Goal: Transaction & Acquisition: Purchase product/service

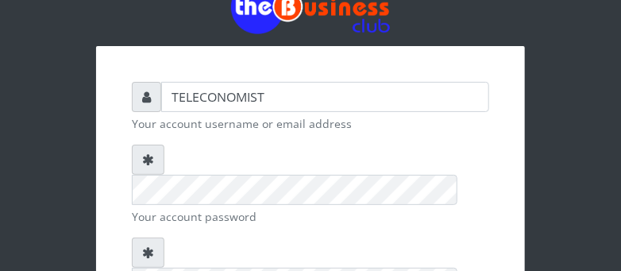
scroll to position [261, 0]
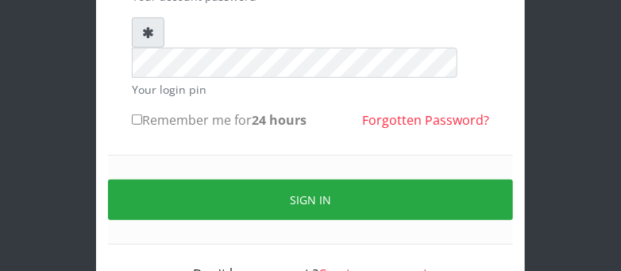
click at [135, 114] on input "Remember me for 24 hours" at bounding box center [137, 119] width 10 height 10
checkbox input "true"
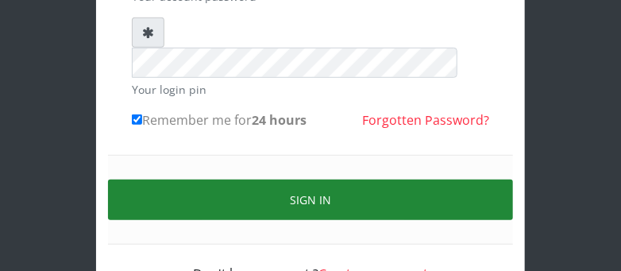
click at [409, 180] on button "Sign in" at bounding box center [310, 200] width 405 height 41
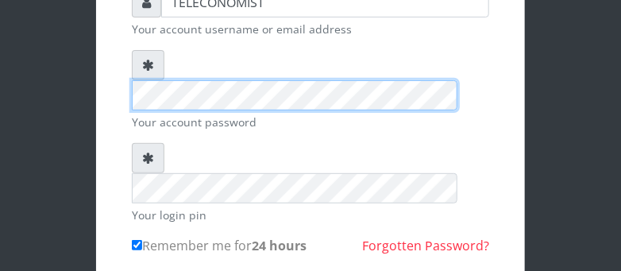
scroll to position [314, 0]
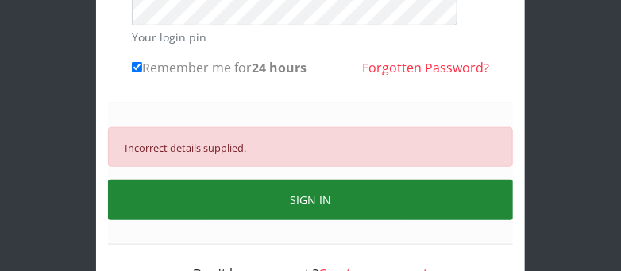
click at [369, 180] on button "SIGN IN" at bounding box center [310, 200] width 405 height 41
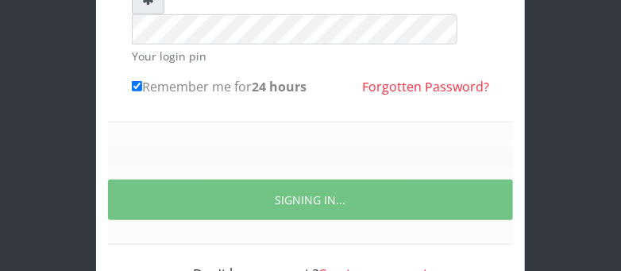
scroll to position [261, 0]
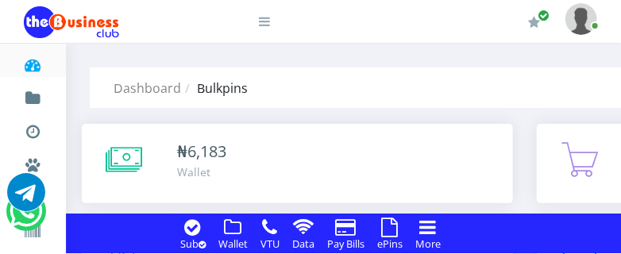
click at [389, 224] on icon at bounding box center [390, 227] width 17 height 19
click at [392, 226] on icon at bounding box center [390, 227] width 17 height 19
click at [394, 226] on icon at bounding box center [390, 227] width 17 height 19
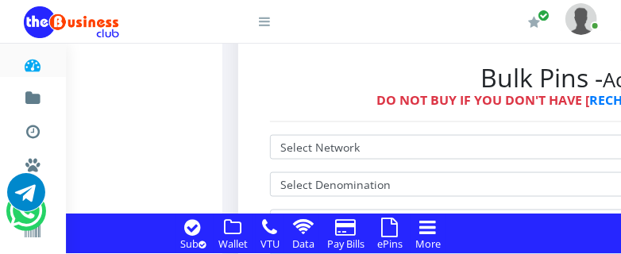
scroll to position [475, 0]
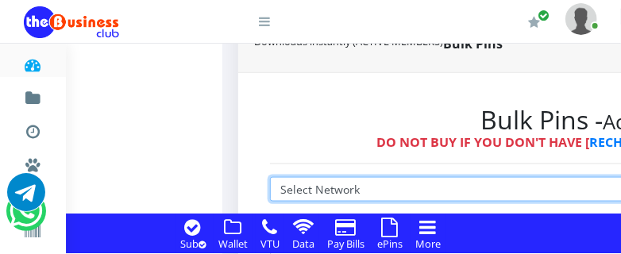
click at [478, 177] on select "Select Network MTN Globacom 9Mobile Airtel" at bounding box center [617, 189] width 695 height 25
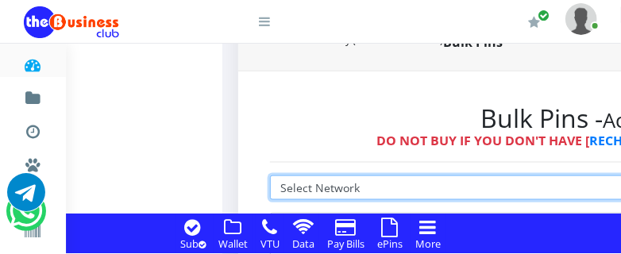
select select "MTN"
click option "MTN" at bounding box center [0, 0] width 0 height 0
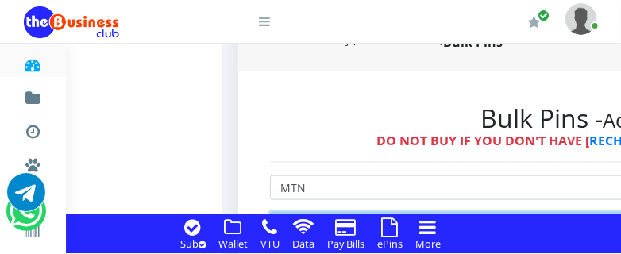
click at [467, 213] on select "Select Denomination" at bounding box center [617, 225] width 695 height 25
click at [395, 227] on icon at bounding box center [390, 227] width 17 height 19
